Goal: Information Seeking & Learning: Learn about a topic

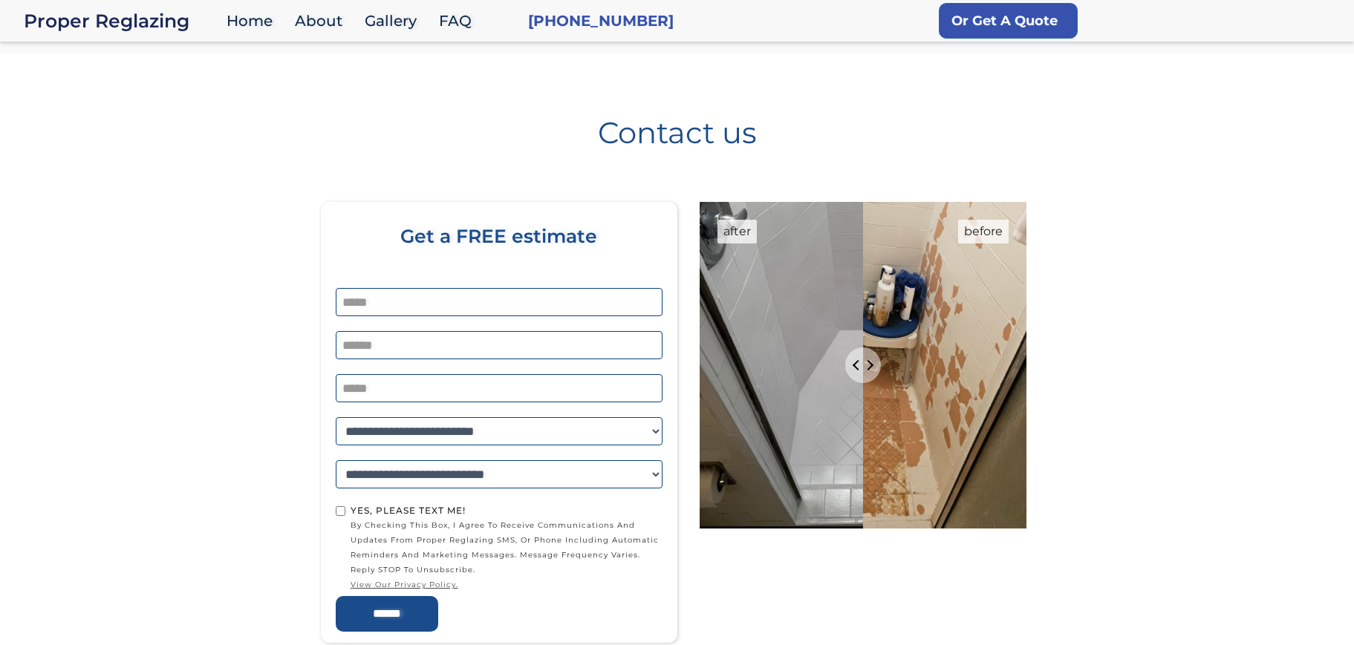
scroll to position [1, 0]
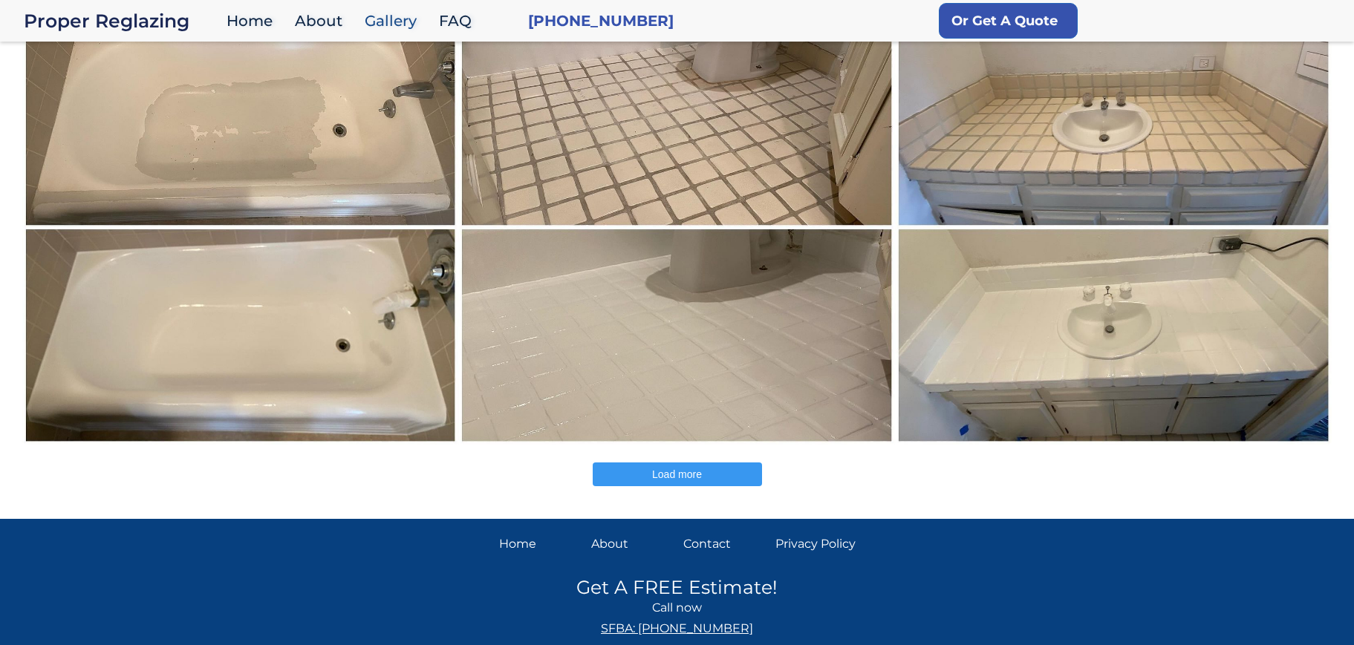
scroll to position [619, 0]
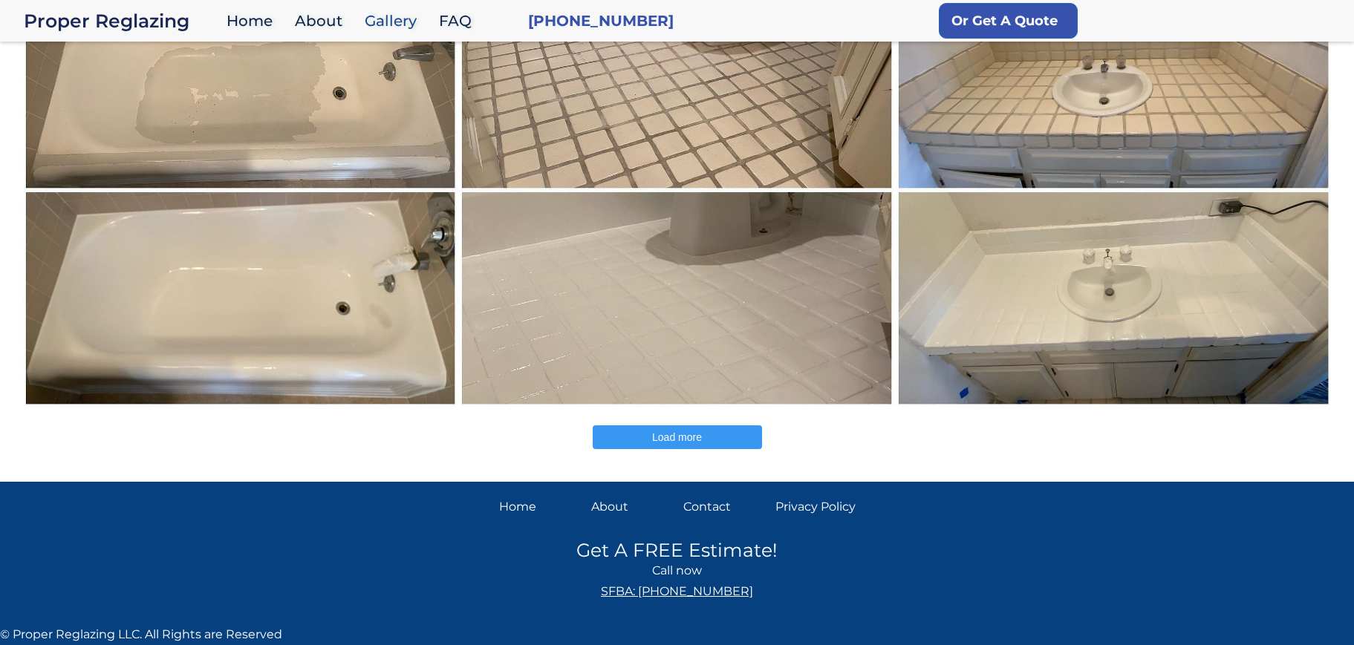
click at [687, 437] on span "Load more" at bounding box center [677, 438] width 50 height 12
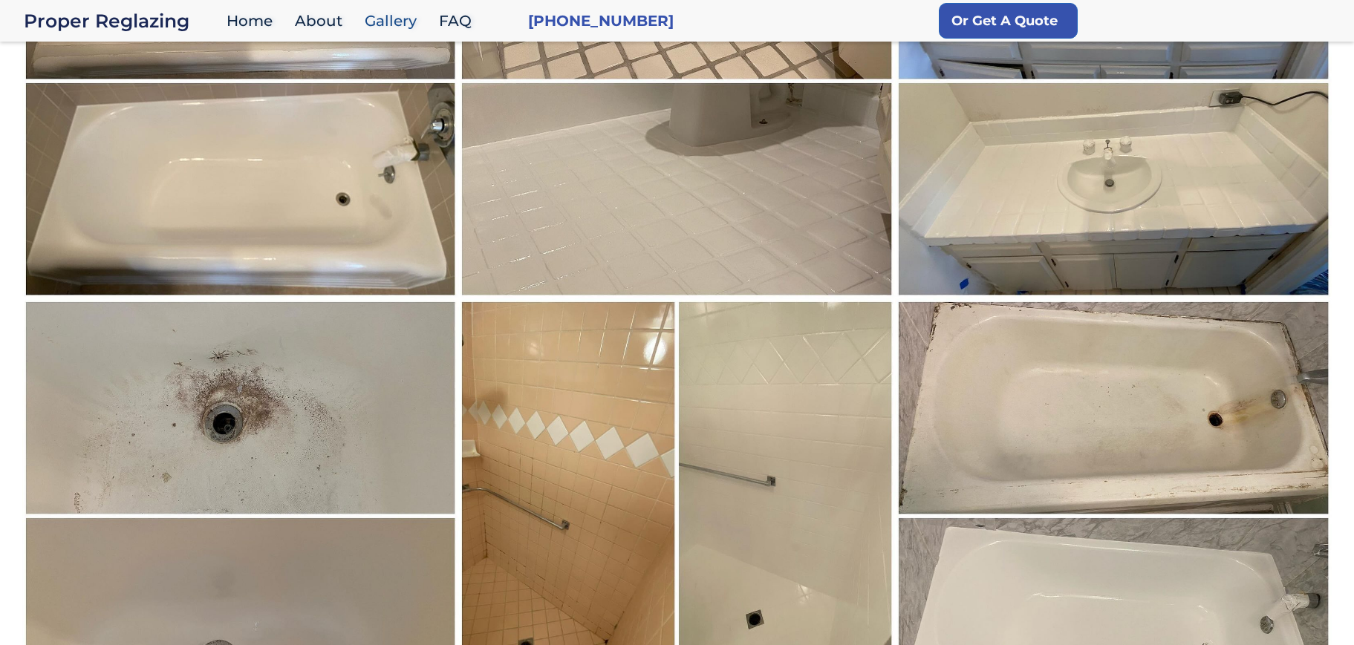
scroll to position [730, 0]
